Goal: Task Accomplishment & Management: Use online tool/utility

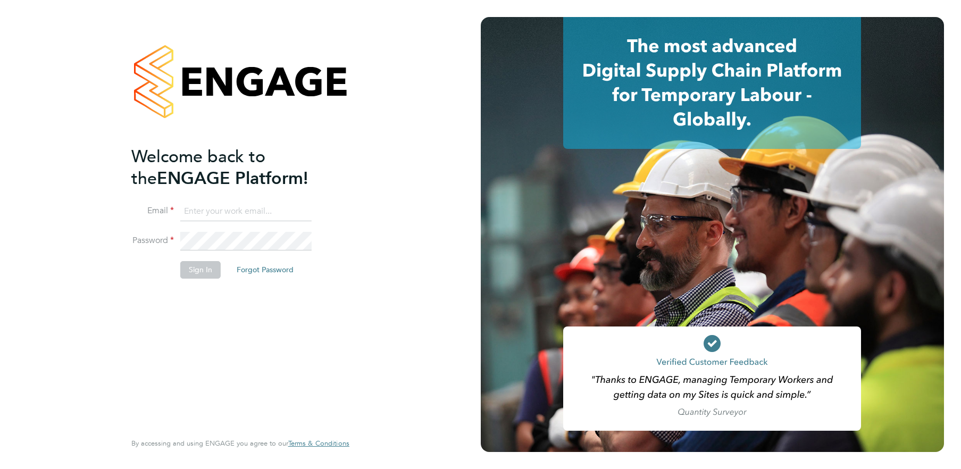
type input "alex.burke@randstadcpe.com"
click at [201, 268] on button "Sign In" at bounding box center [200, 269] width 40 height 17
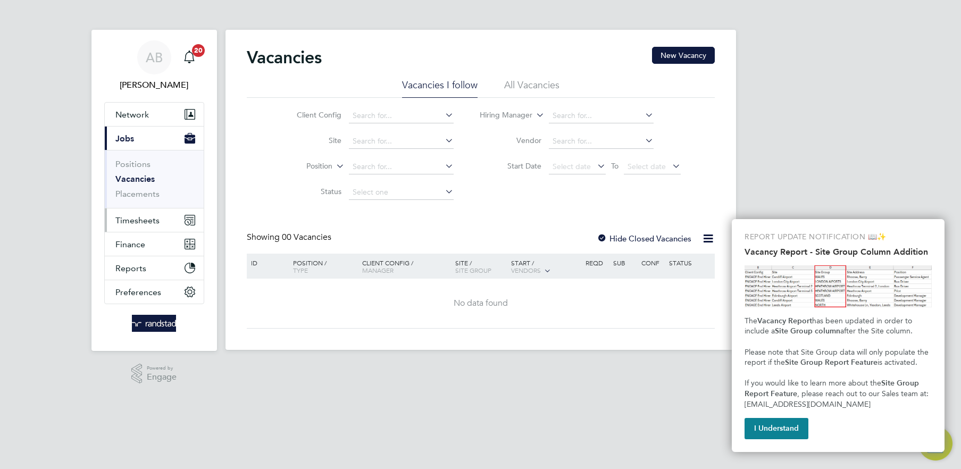
click at [138, 215] on span "Timesheets" at bounding box center [137, 220] width 44 height 10
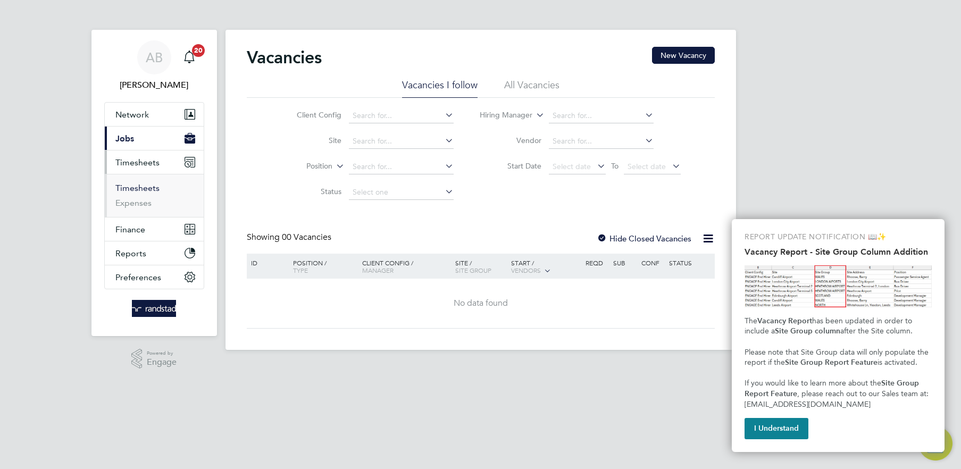
click at [139, 187] on link "Timesheets" at bounding box center [137, 188] width 44 height 10
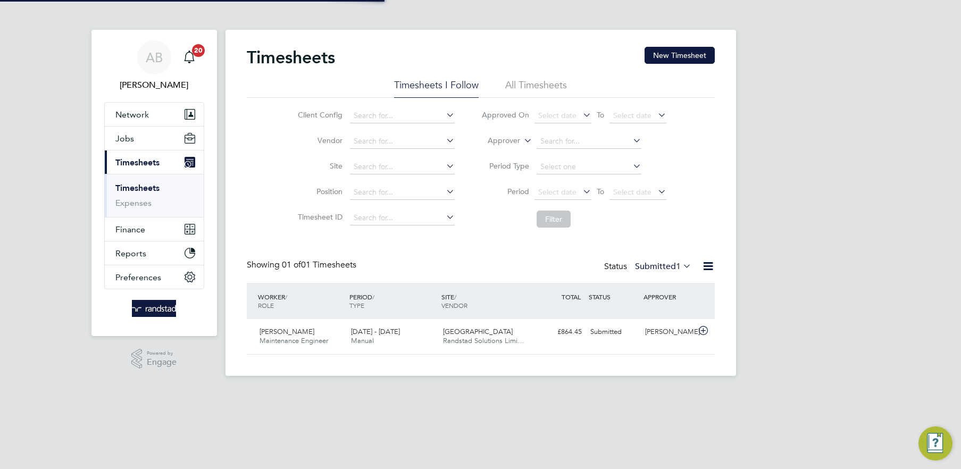
scroll to position [27, 92]
click at [700, 57] on button "New Timesheet" at bounding box center [680, 55] width 70 height 17
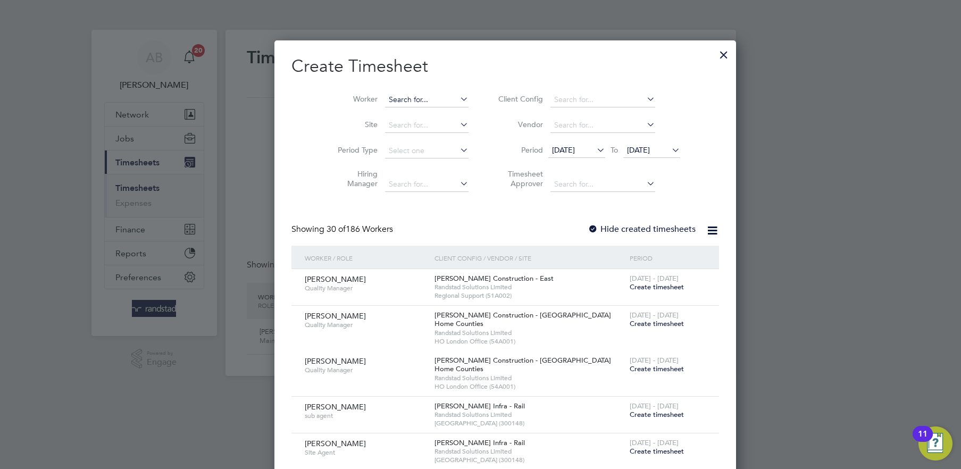
scroll to position [2178, 412]
click at [393, 97] on input at bounding box center [427, 100] width 84 height 15
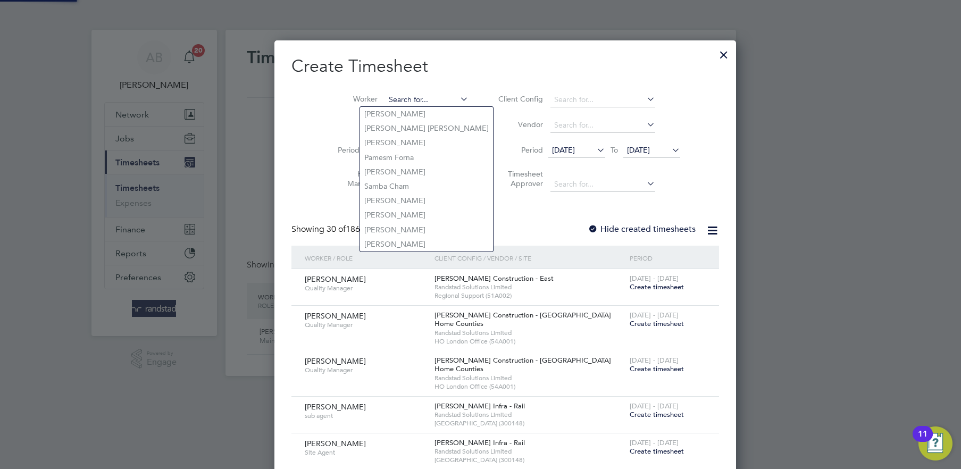
paste input "[PERSON_NAME]"
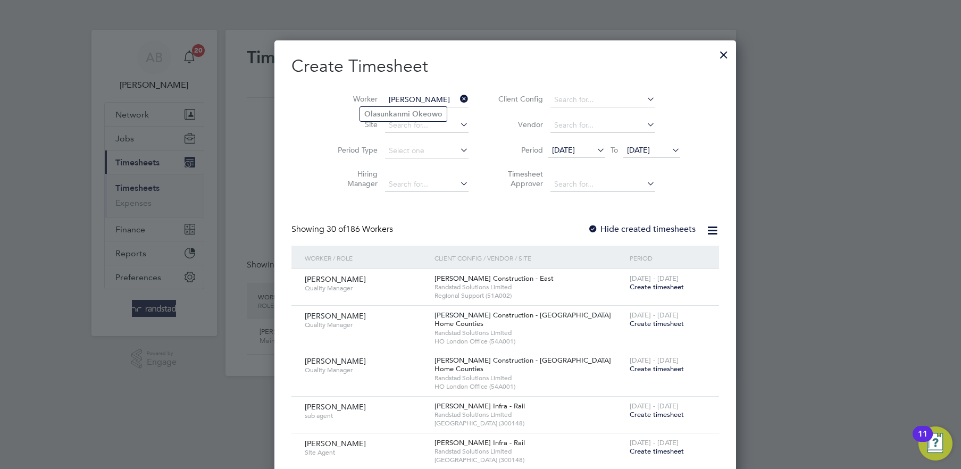
click at [411, 103] on input "[PERSON_NAME]" at bounding box center [427, 100] width 84 height 15
click at [408, 112] on li "[PERSON_NAME]" at bounding box center [403, 114] width 87 height 14
type input "[PERSON_NAME]"
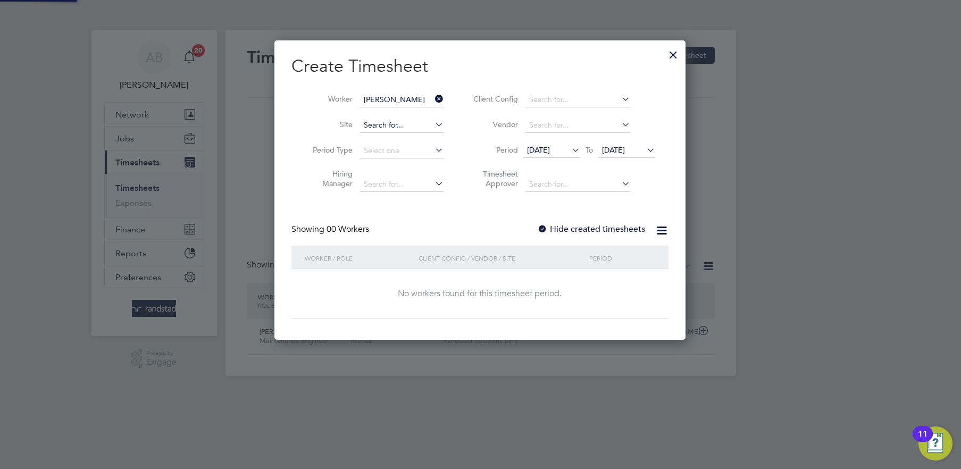
scroll to position [299, 412]
click at [605, 149] on span "[DATE]" at bounding box center [613, 150] width 23 height 10
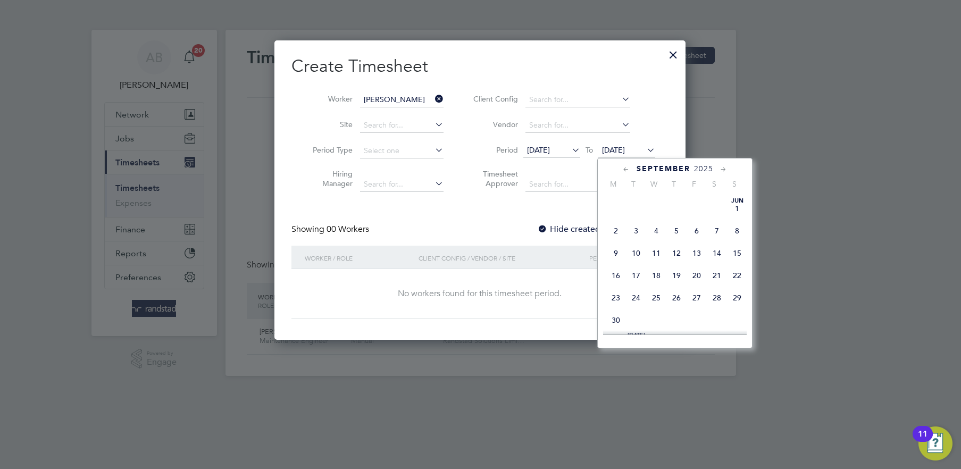
scroll to position [399, 0]
click at [612, 268] on span "29" at bounding box center [616, 258] width 20 height 20
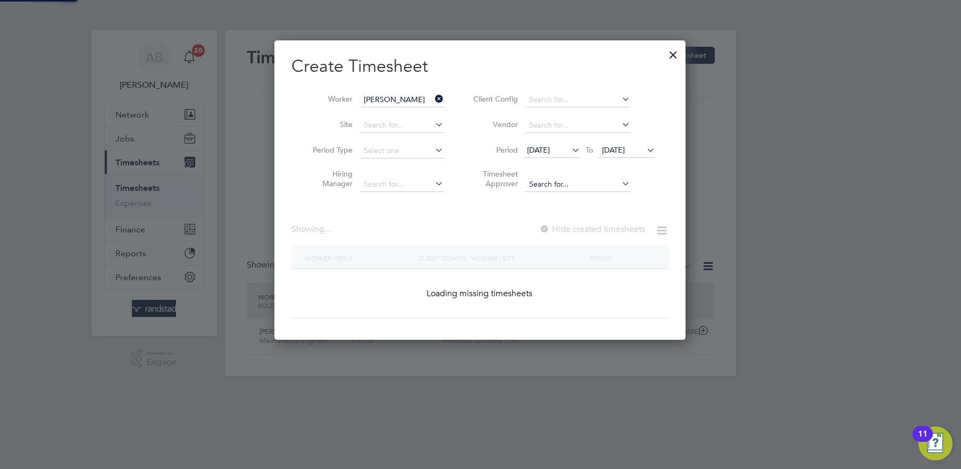
scroll to position [287, 412]
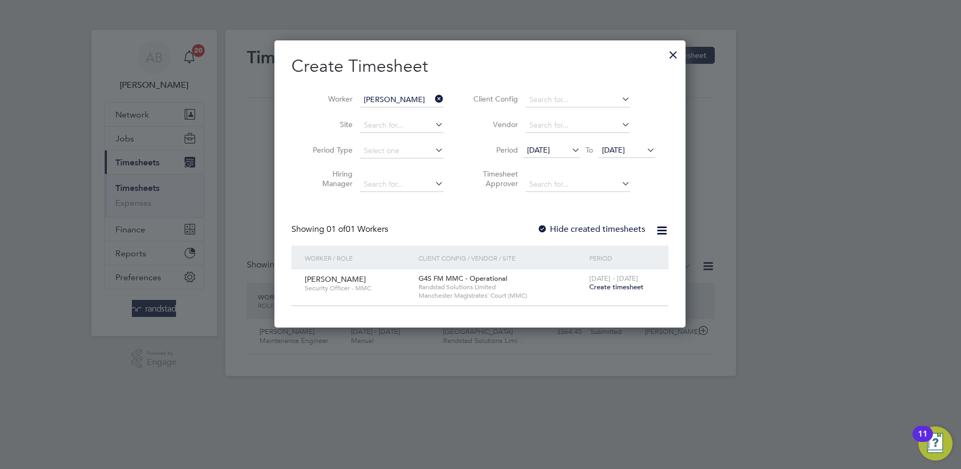
click at [547, 225] on div at bounding box center [542, 229] width 11 height 11
click at [565, 156] on span "[DATE]" at bounding box center [551, 151] width 57 height 14
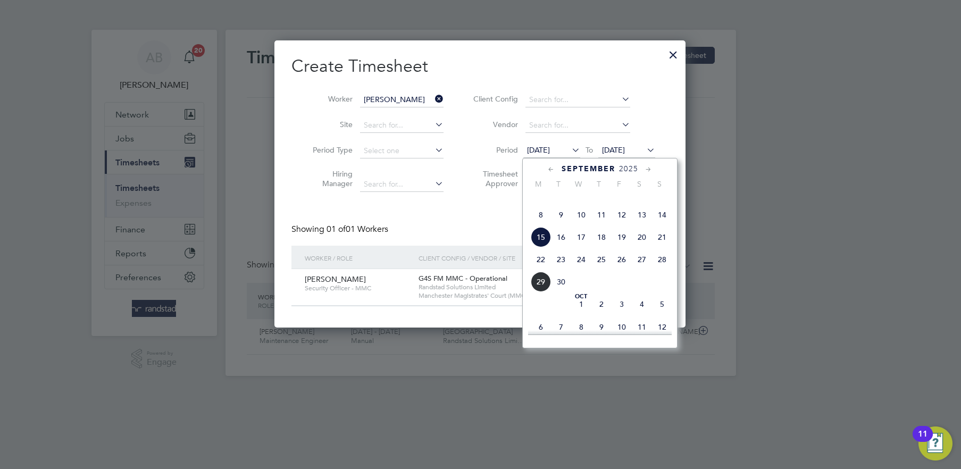
click at [539, 203] on span "[DATE]" at bounding box center [541, 192] width 20 height 20
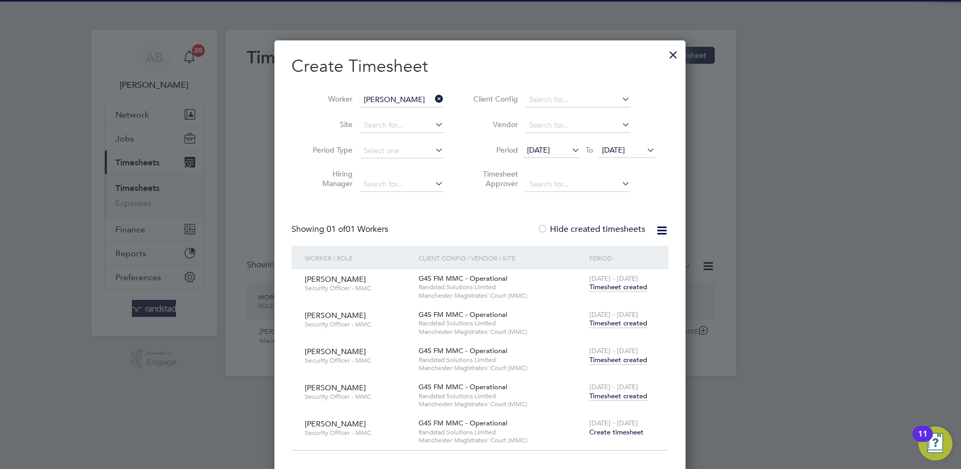
scroll to position [2, 0]
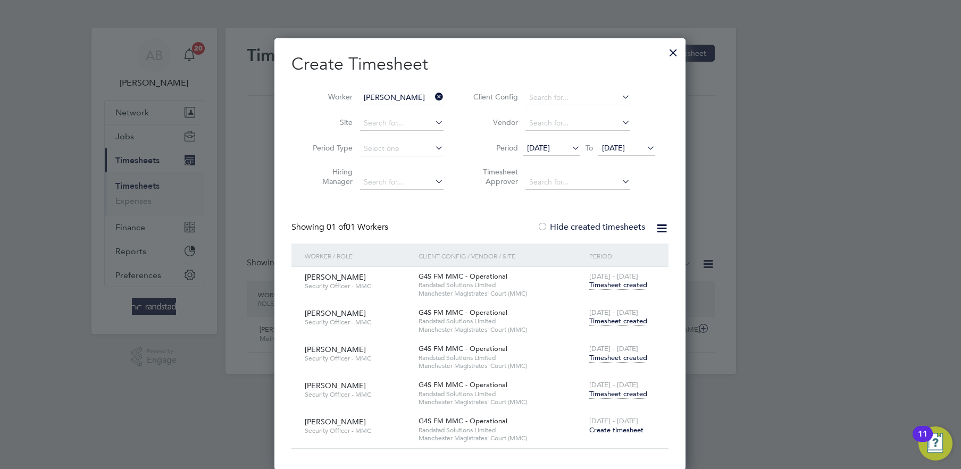
click at [621, 394] on span "Timesheet created" at bounding box center [618, 394] width 58 height 10
